Goal: Find specific page/section: Find specific page/section

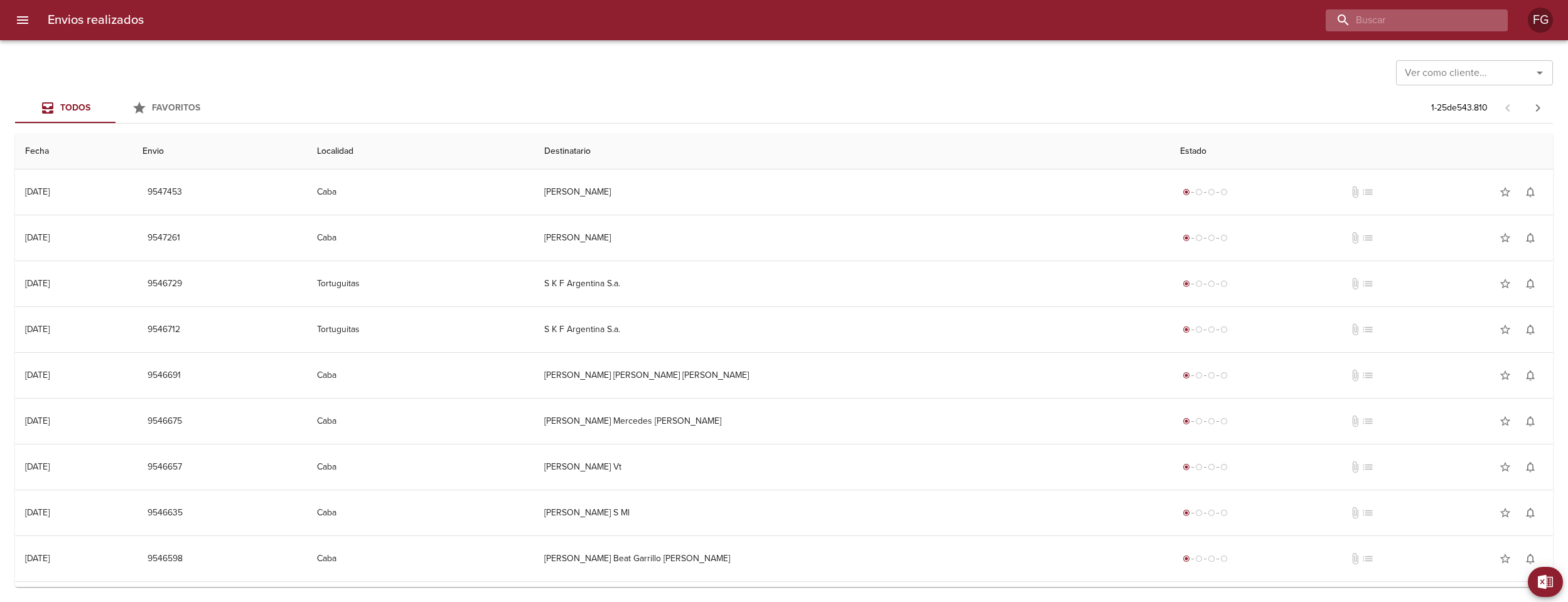
click at [1399, 24] on input "buscar" at bounding box center [1406, 21] width 161 height 22
click at [1454, 24] on input "9542" at bounding box center [1406, 21] width 161 height 22
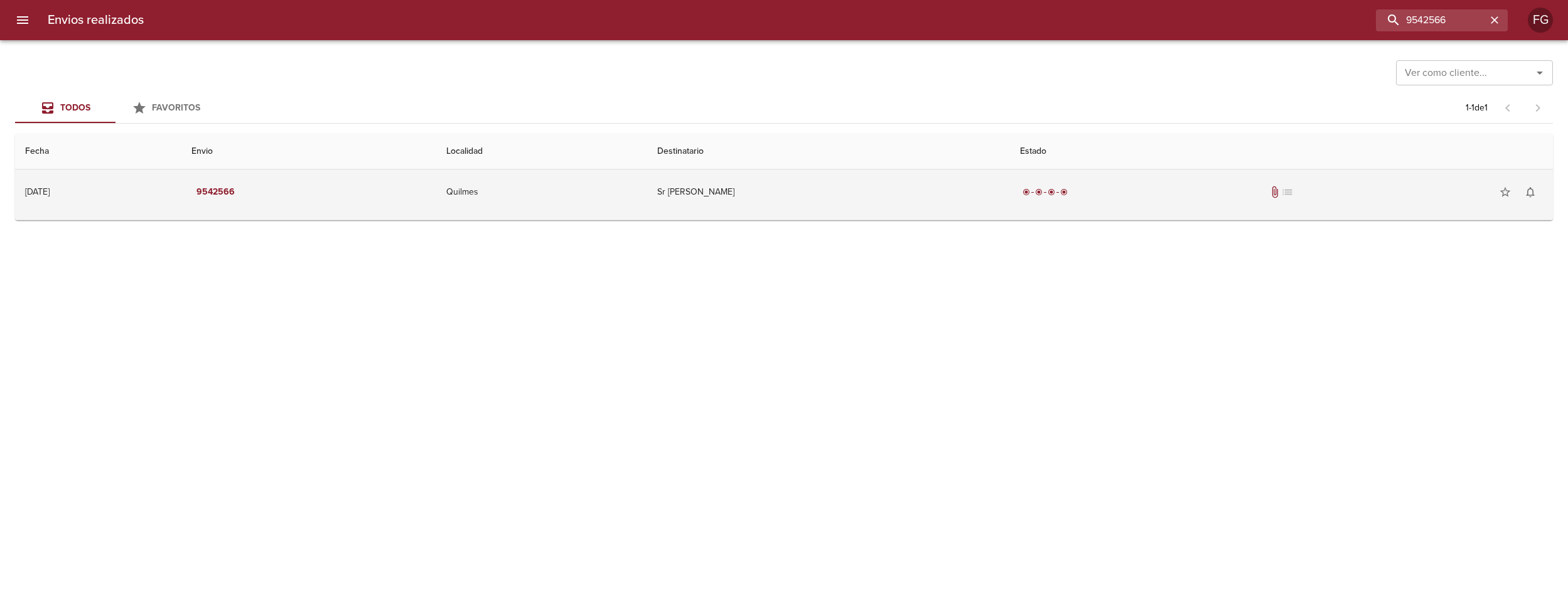
click at [997, 204] on td "Sr [PERSON_NAME]" at bounding box center [828, 192] width 362 height 46
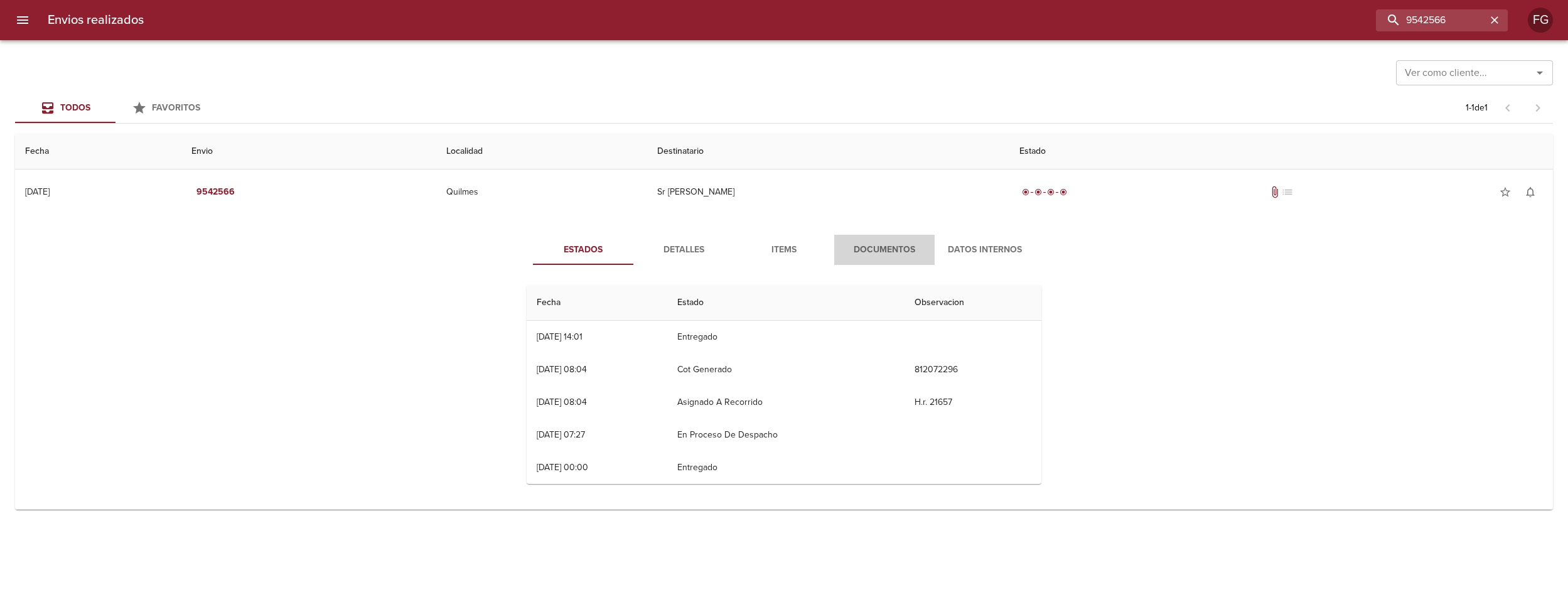
click at [879, 247] on span "Documentos" at bounding box center [885, 250] width 86 height 16
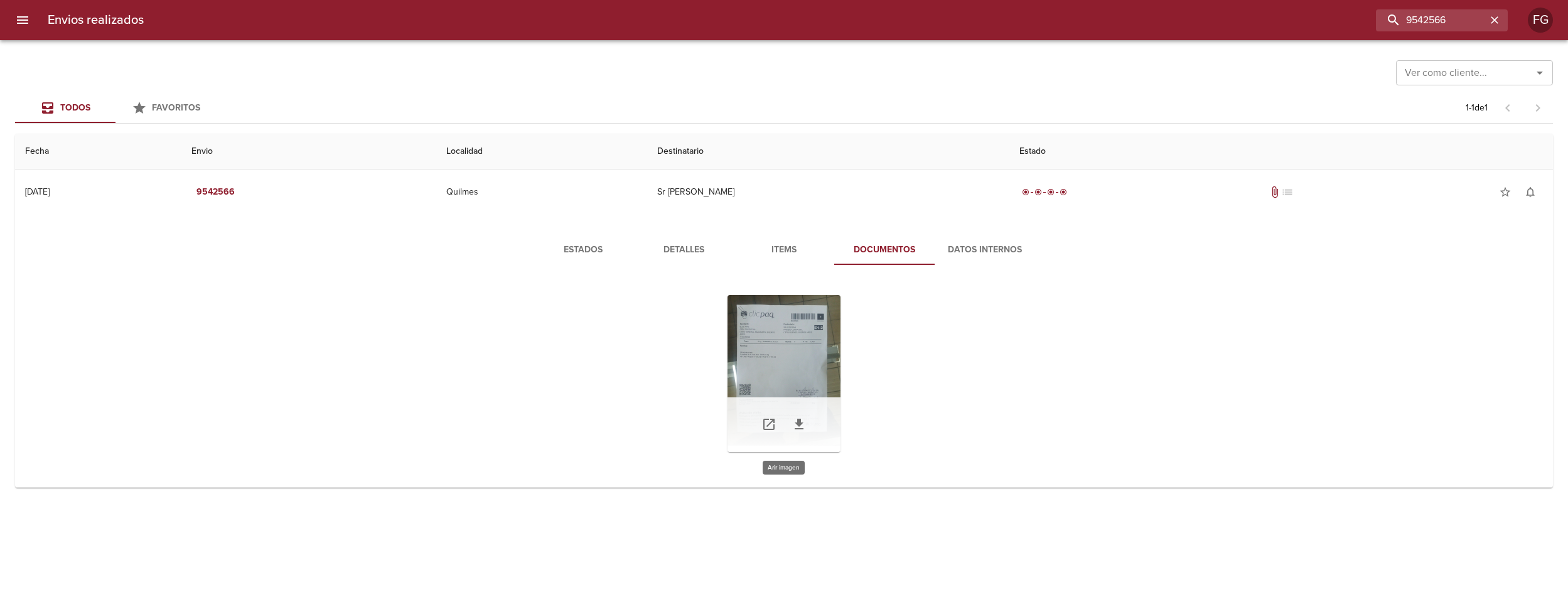
click at [795, 348] on div "Tabla de envíos del cliente" at bounding box center [783, 374] width 113 height 157
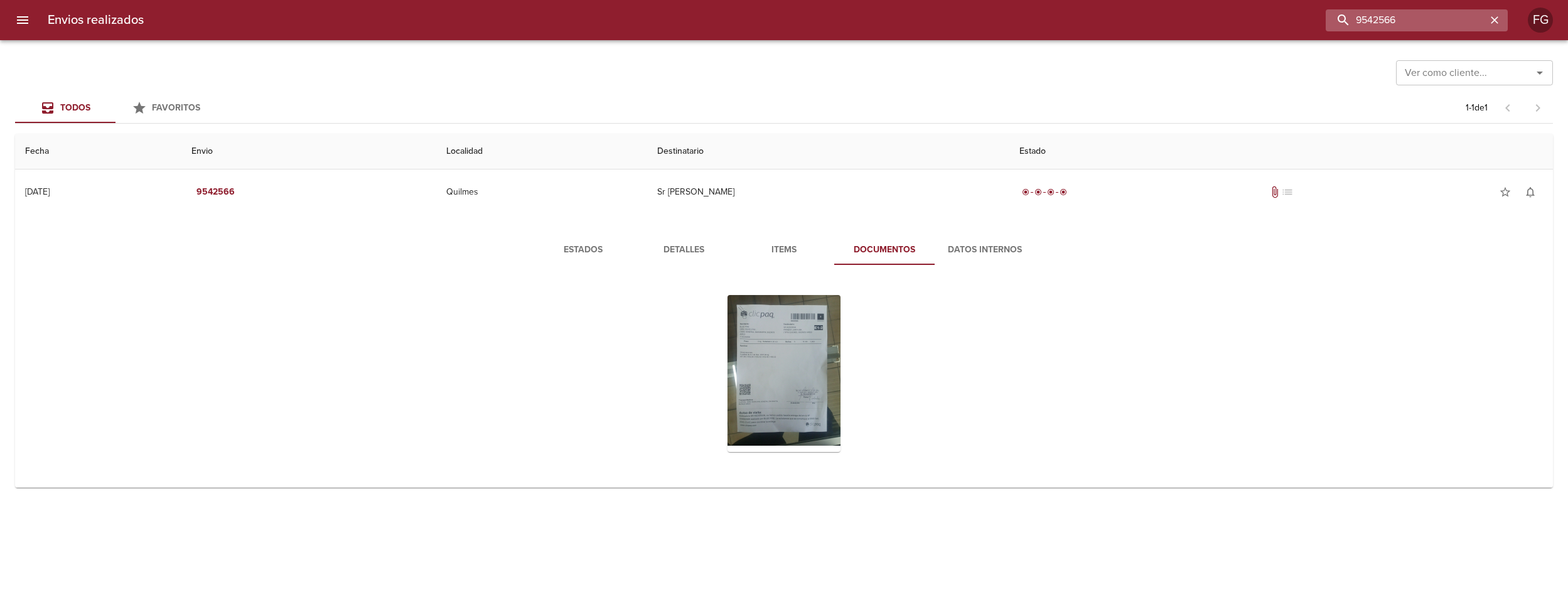
click at [1465, 23] on input "9542566" at bounding box center [1406, 21] width 161 height 22
paste input "EV9542599"
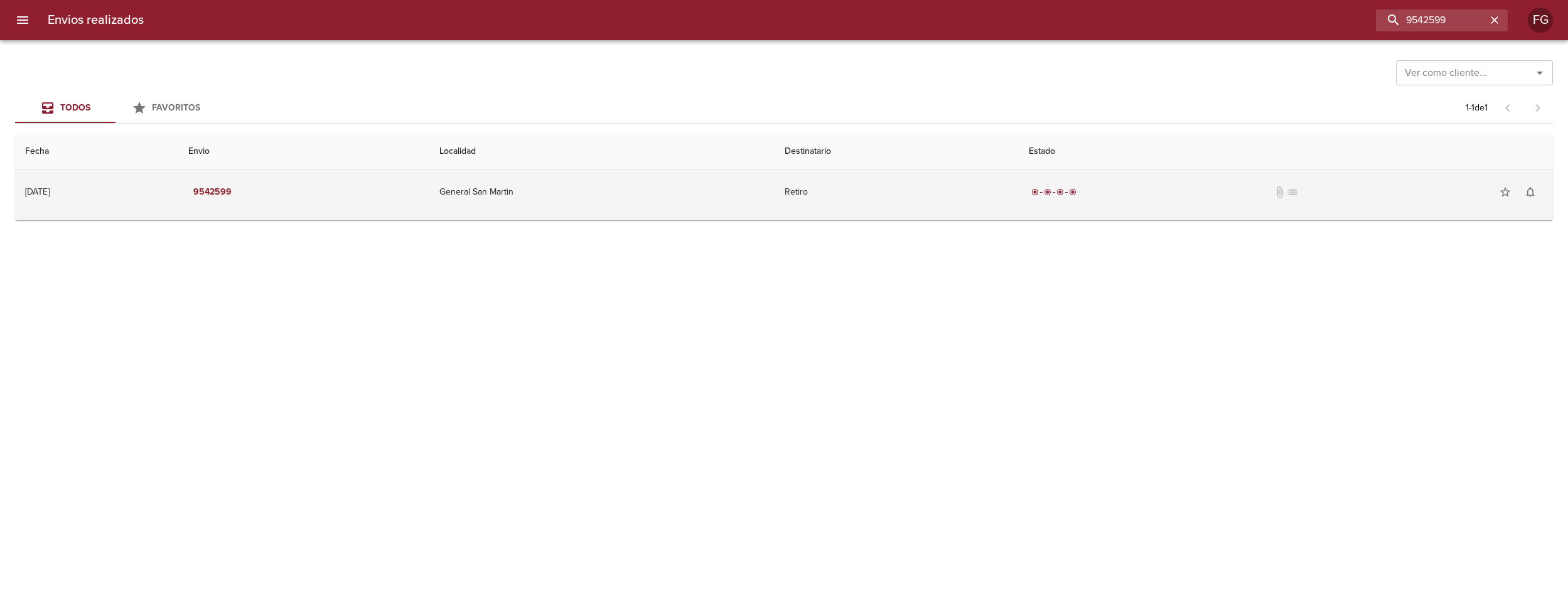
click at [1052, 188] on td "radio_button_checked radio_button_checked radio_button_checked radio_button_che…" at bounding box center [1286, 192] width 534 height 46
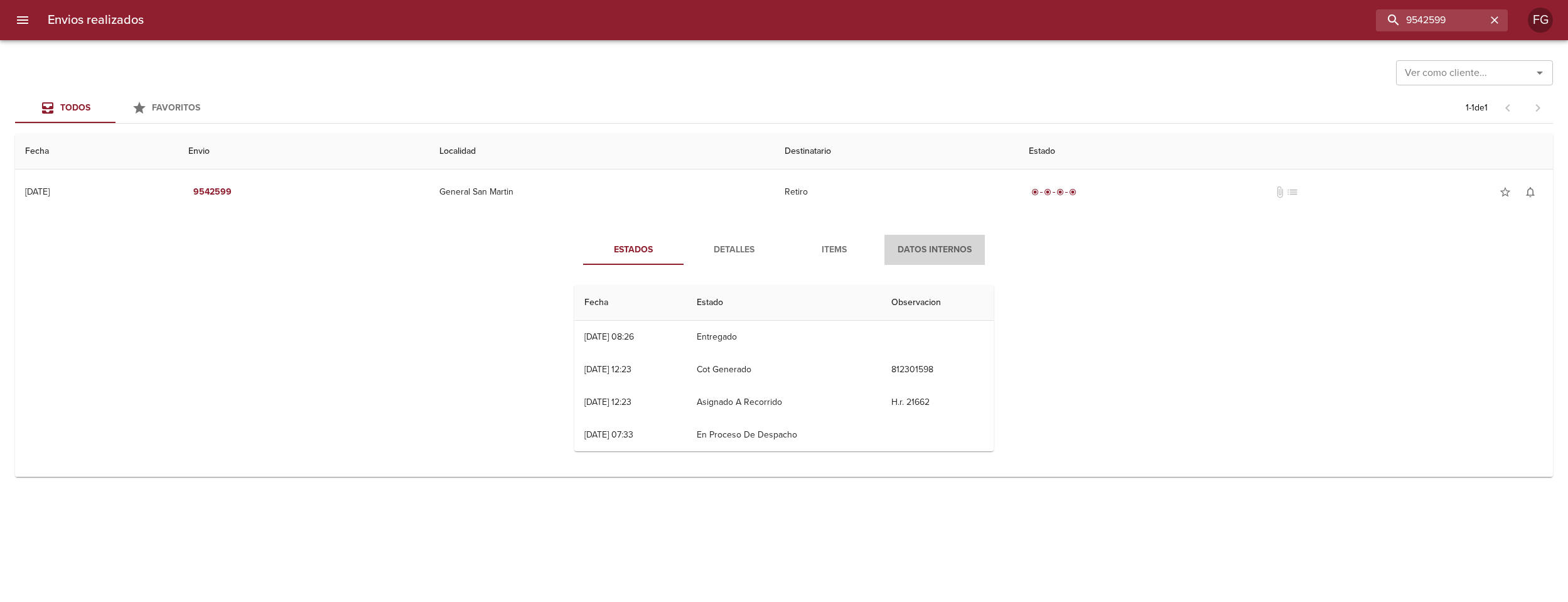
click at [935, 248] on span "Datos Internos" at bounding box center [935, 250] width 86 height 16
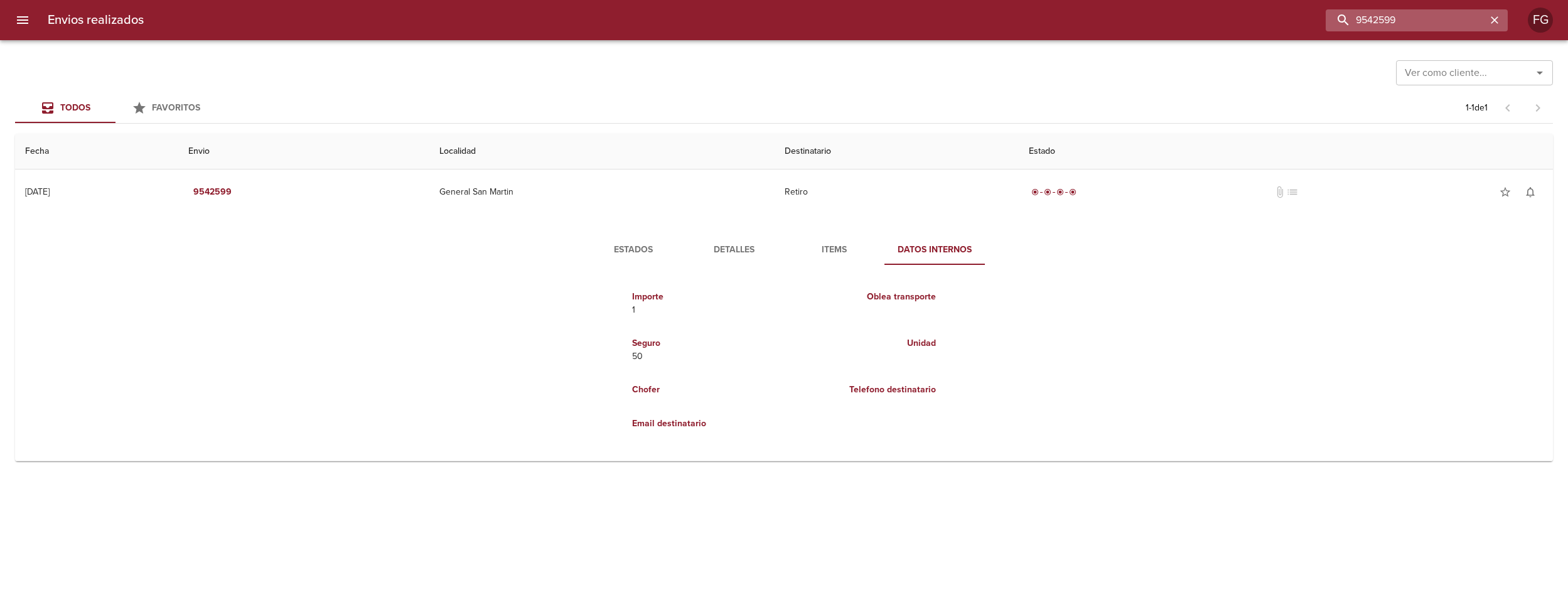
click at [1452, 18] on input "9542599" at bounding box center [1406, 21] width 161 height 22
paste input "EV9542586"
type input "9542586"
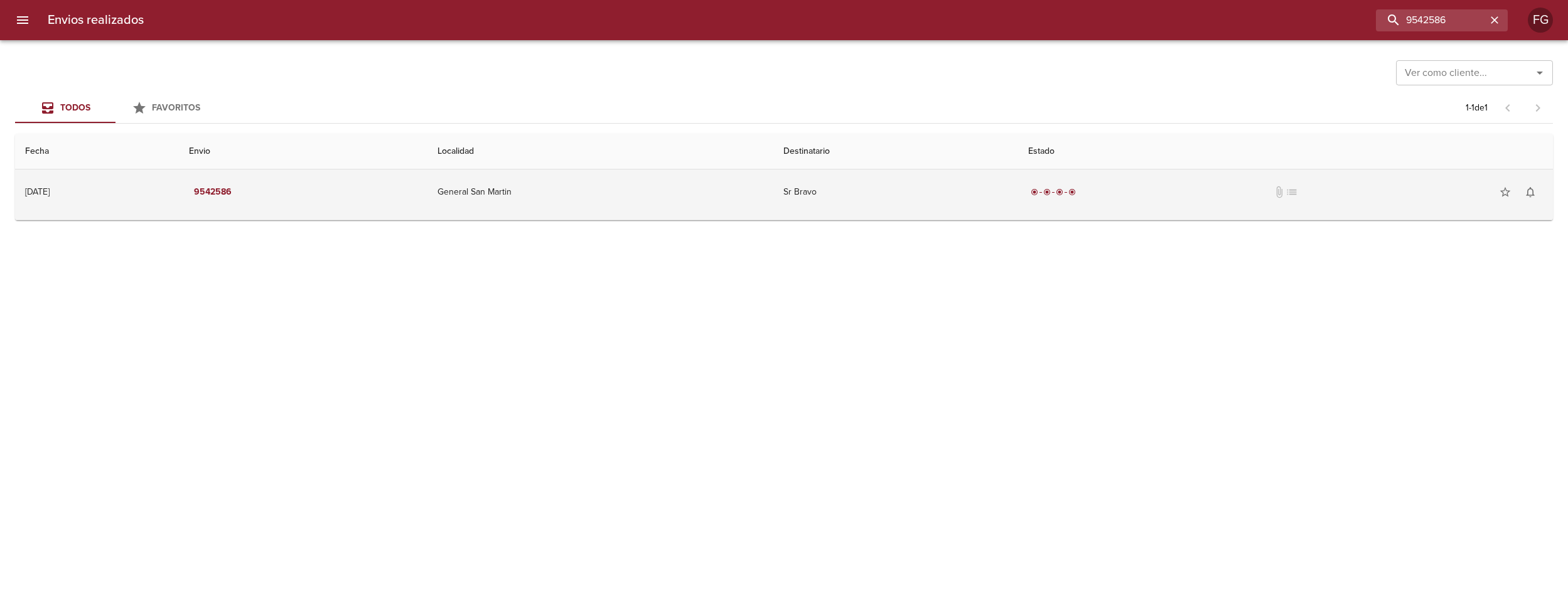
click at [1081, 182] on div "radio_button_checked radio_button_checked radio_button_checked radio_button_che…" at bounding box center [1285, 192] width 515 height 25
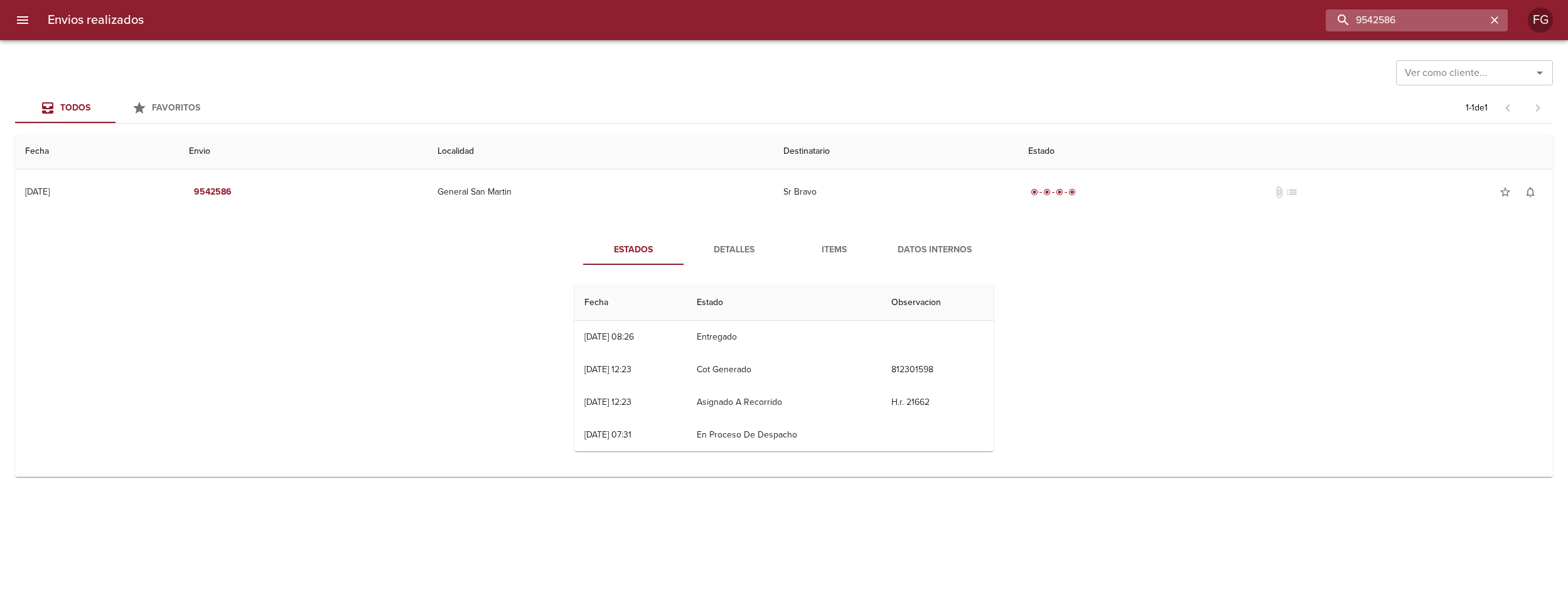
click at [1483, 20] on input "9542586" at bounding box center [1406, 21] width 161 height 22
click at [1494, 21] on icon "button" at bounding box center [1494, 21] width 7 height 7
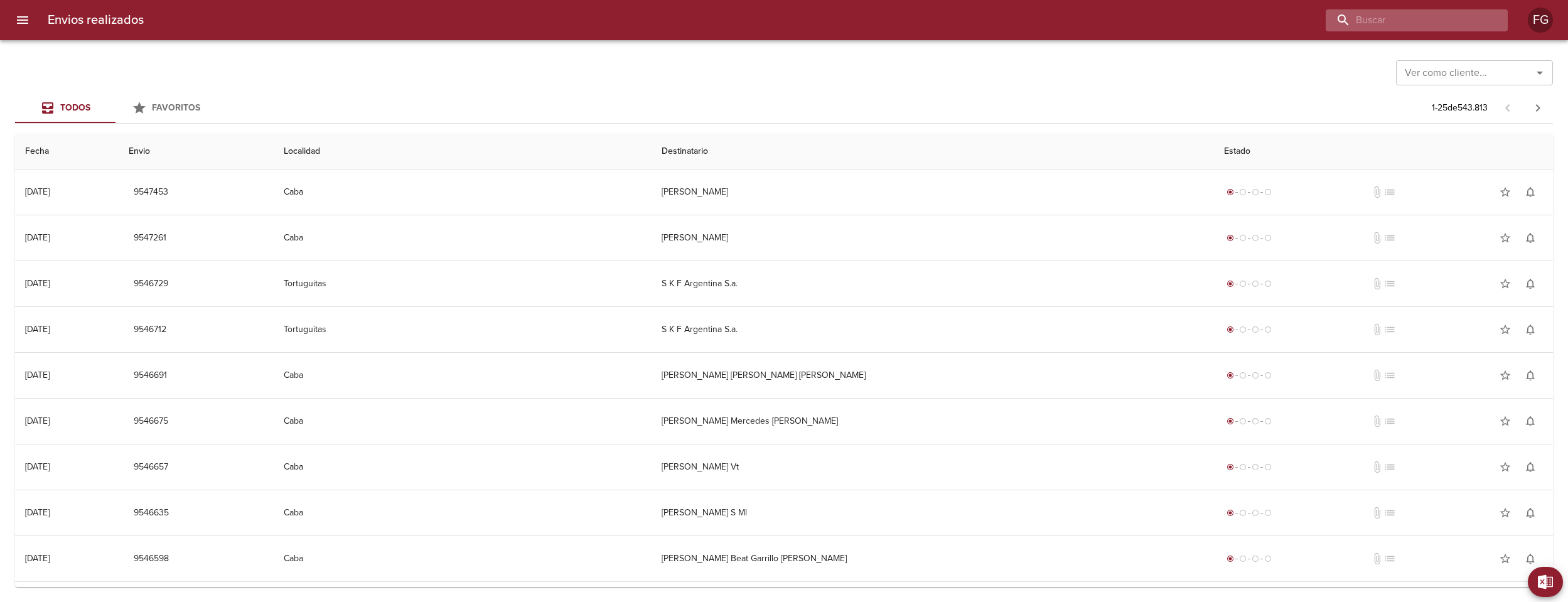
click at [1418, 9] on input "buscar" at bounding box center [1406, 21] width 161 height 22
type input "9542572"
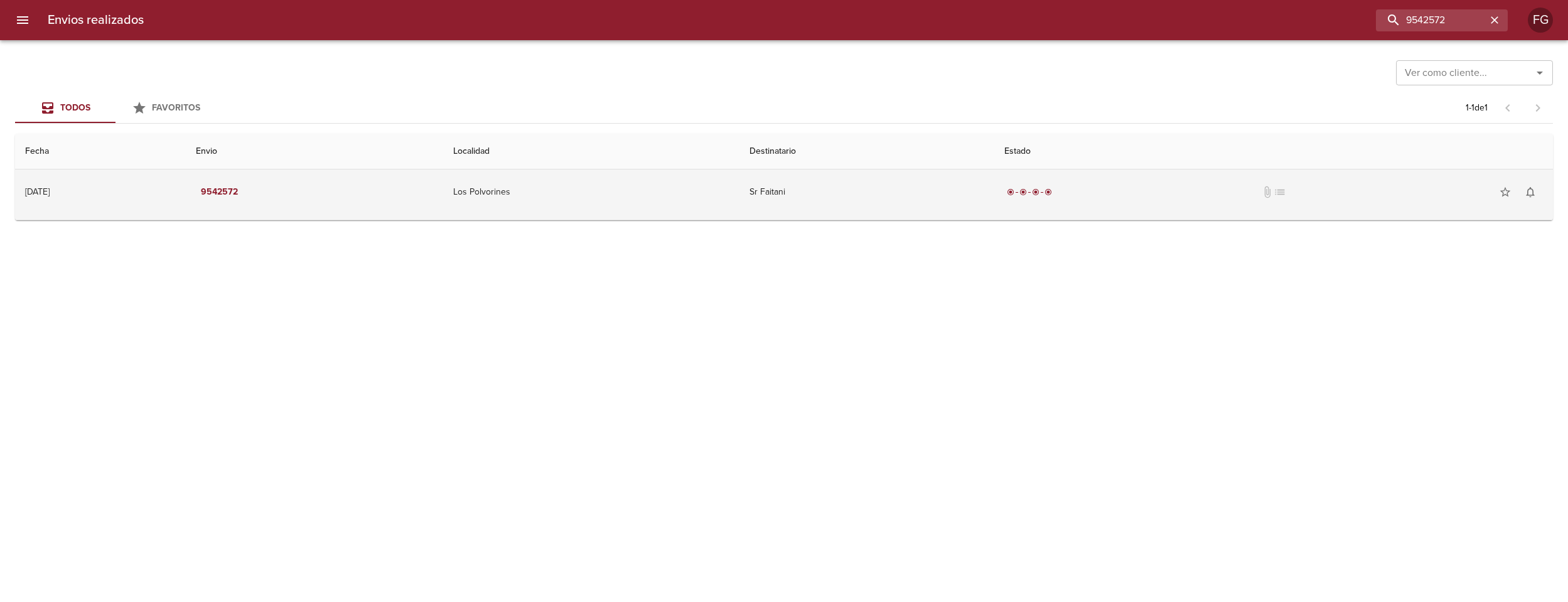
click at [846, 199] on td "Sr Faitani" at bounding box center [867, 192] width 255 height 46
